Goal: Information Seeking & Learning: Learn about a topic

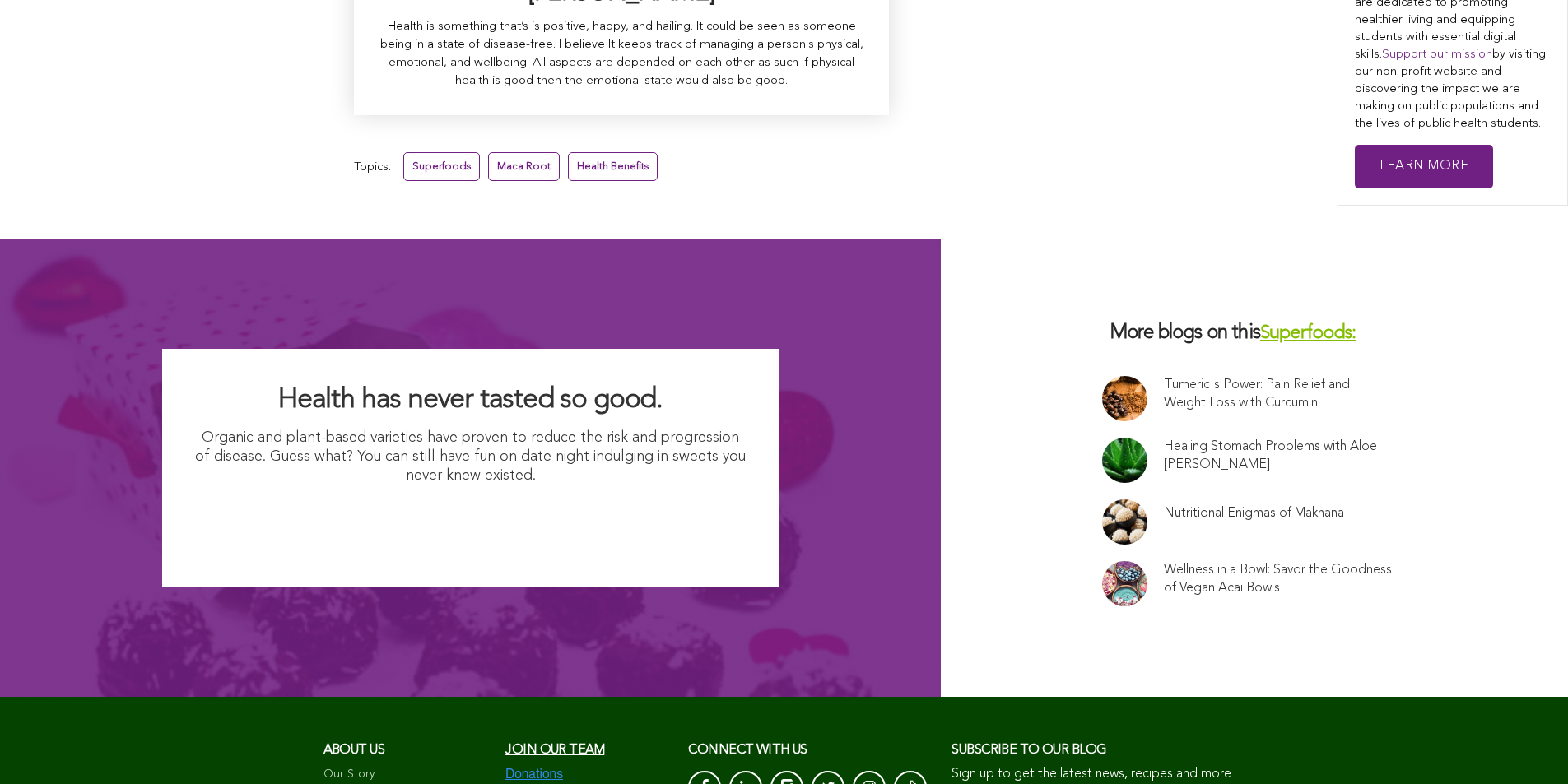
scroll to position [11056, 0]
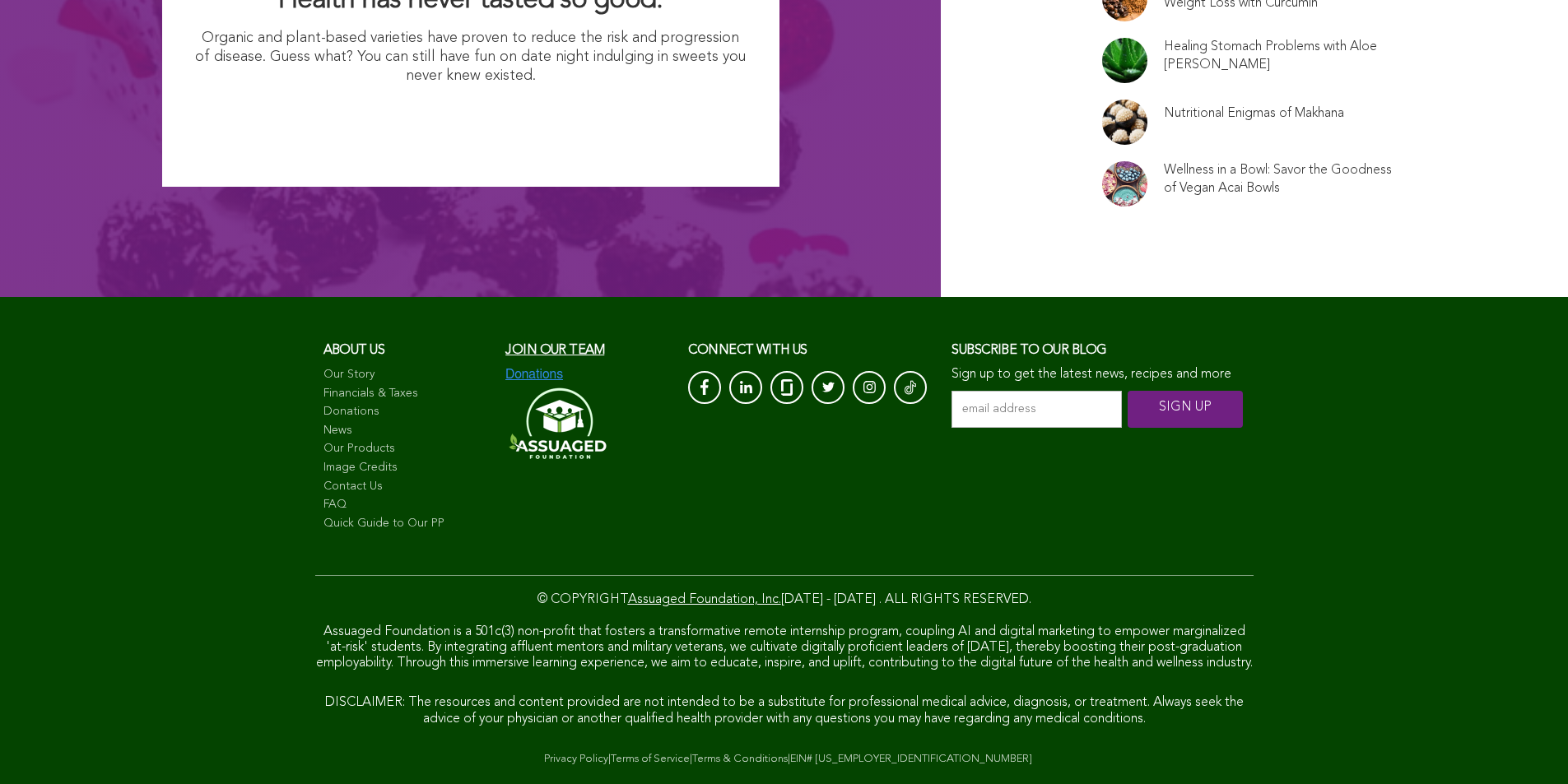
click at [951, 391] on input "email address *" at bounding box center [1036, 409] width 171 height 37
click at [1127, 391] on input "SIGN UP" at bounding box center [1184, 409] width 115 height 37
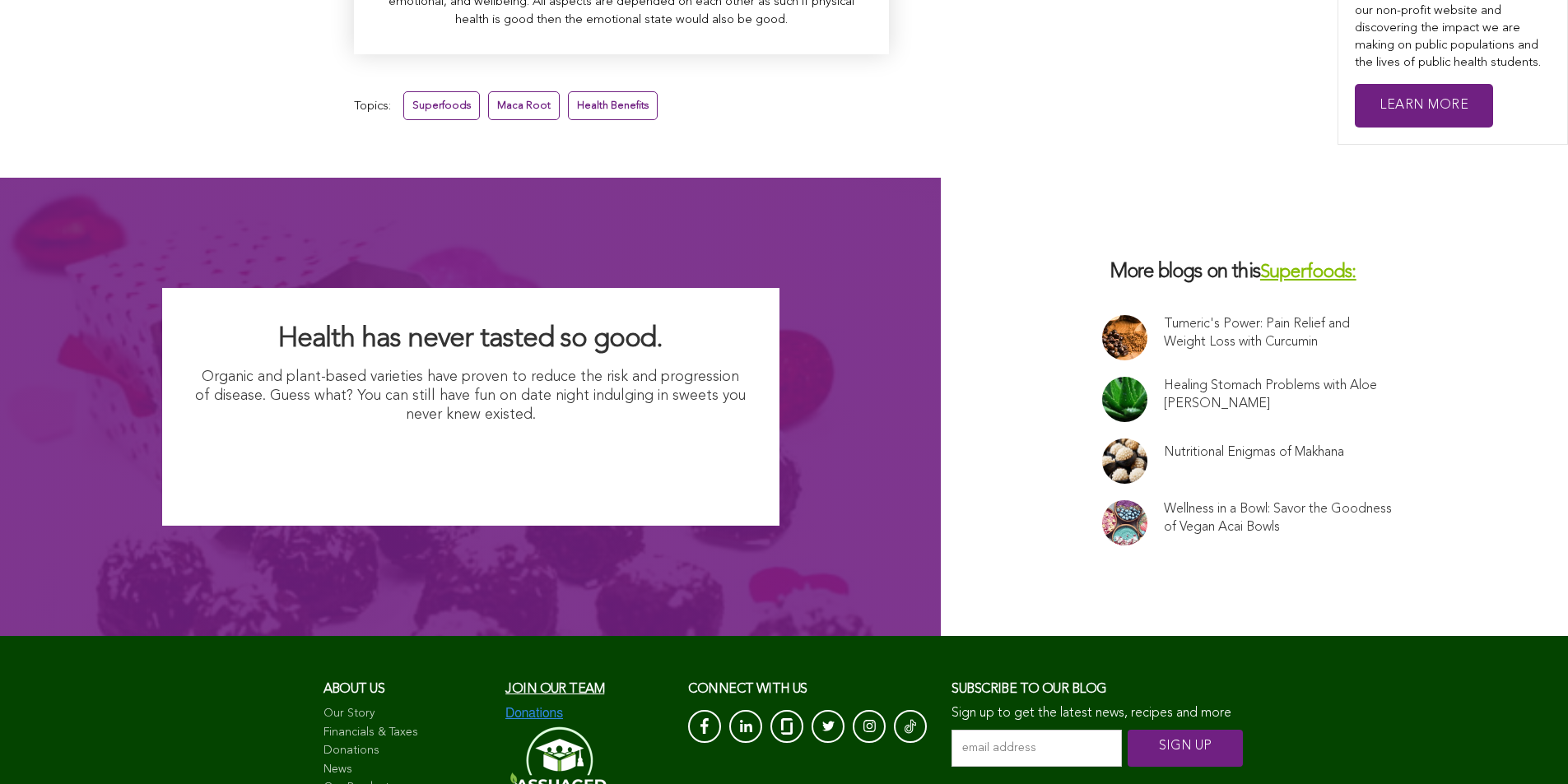
scroll to position [10444, 0]
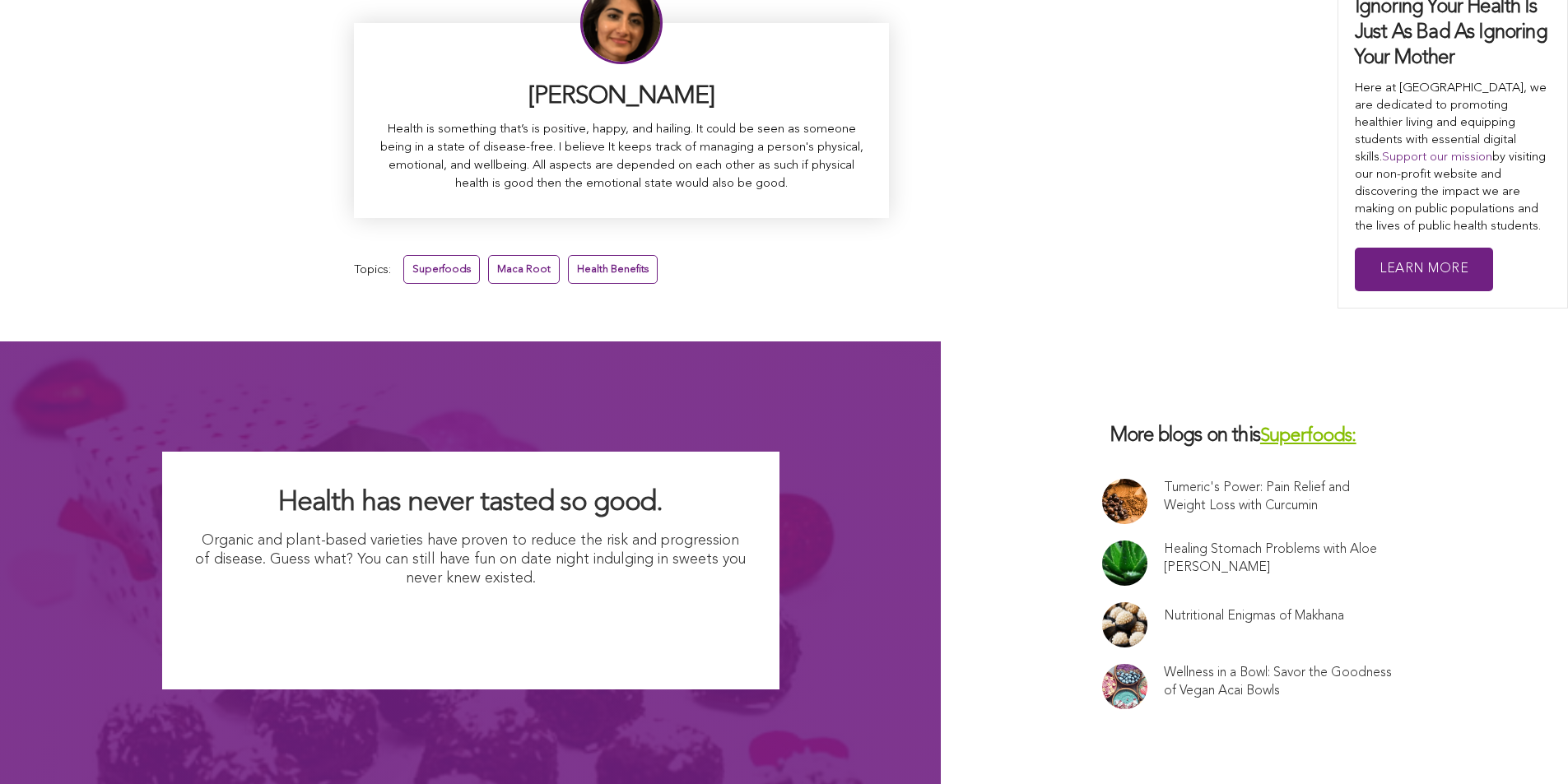
click at [488, 255] on link "Maca Root" at bounding box center [524, 269] width 72 height 28
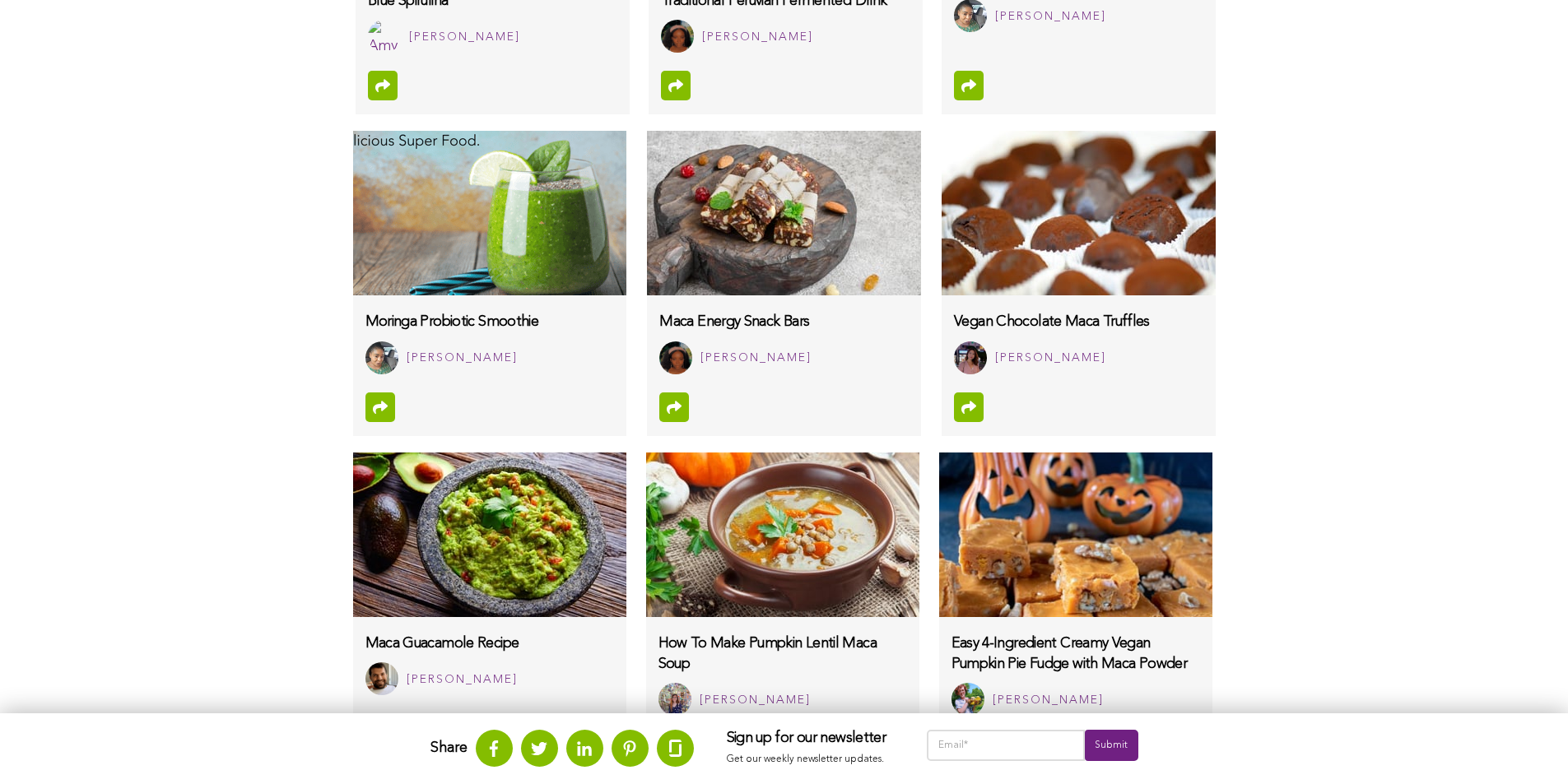
scroll to position [765, 0]
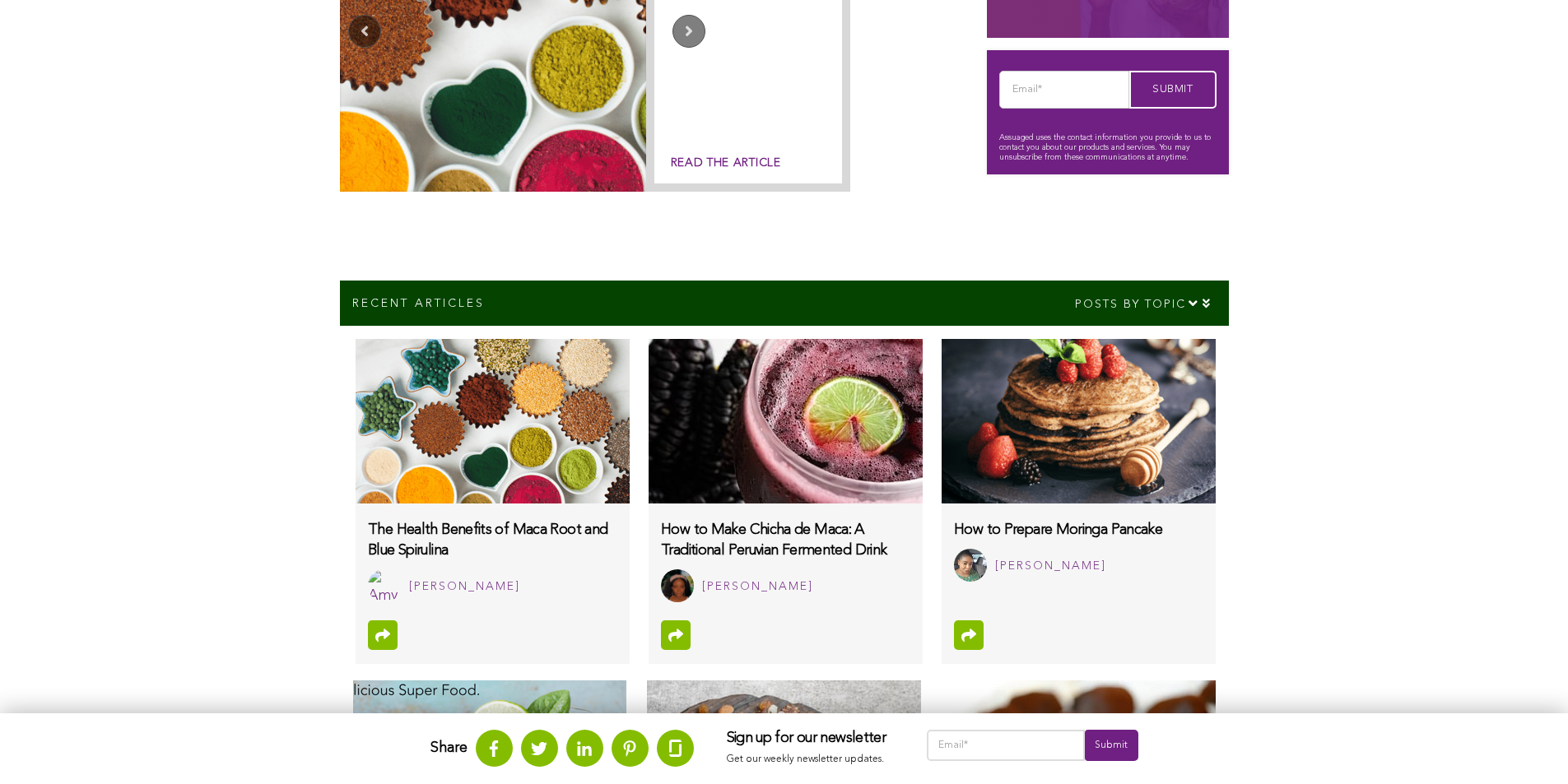
click at [355, 473] on img at bounding box center [492, 420] width 274 height 164
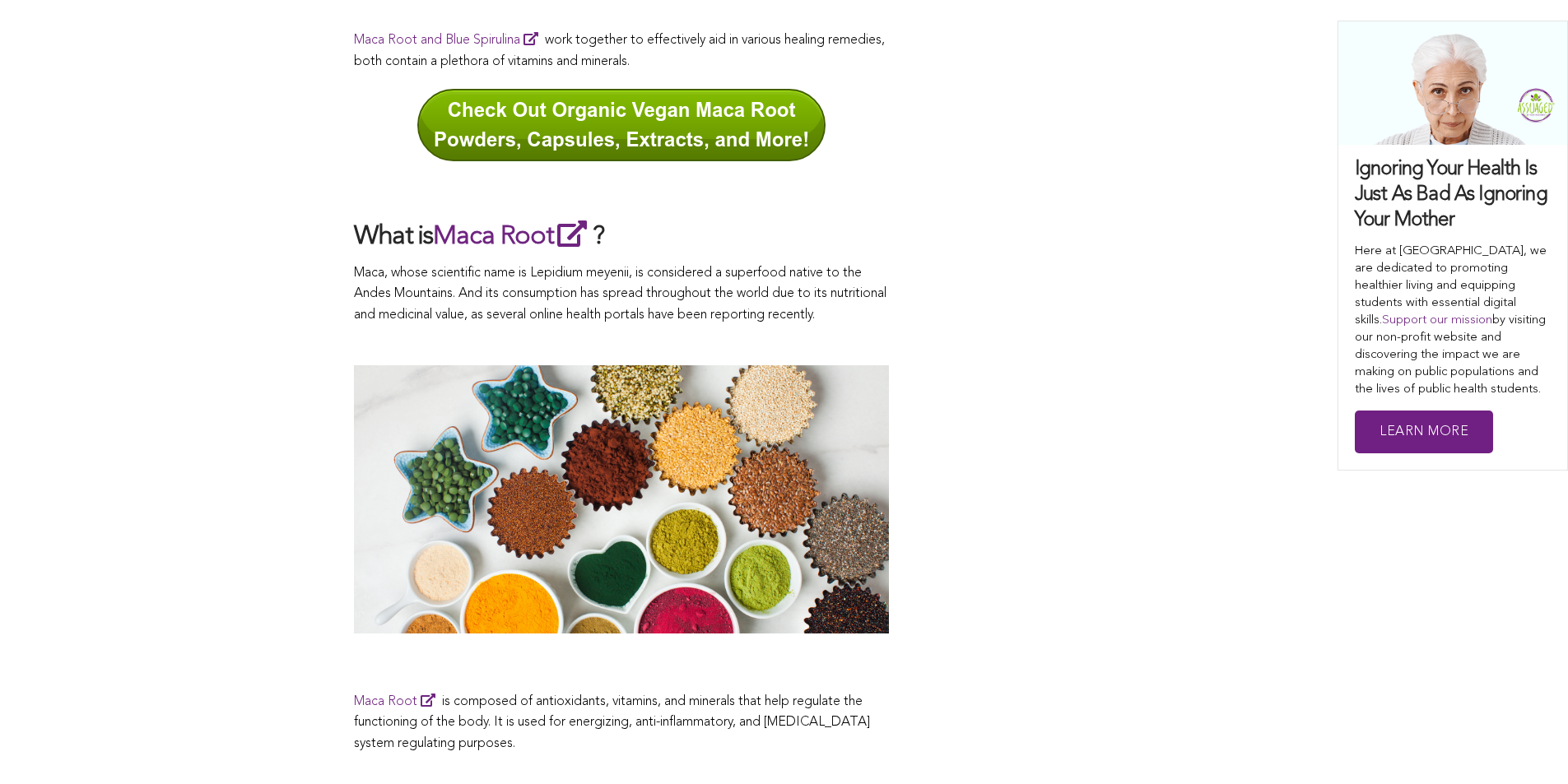
scroll to position [1337, 0]
